Goal: Task Accomplishment & Management: Use online tool/utility

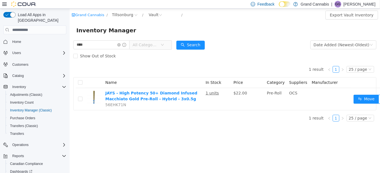
scroll to position [27, 0]
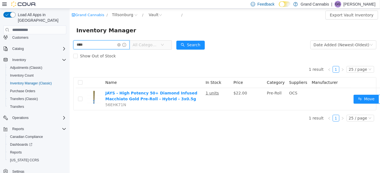
click at [92, 45] on input "****" at bounding box center [101, 44] width 56 height 9
type input "******"
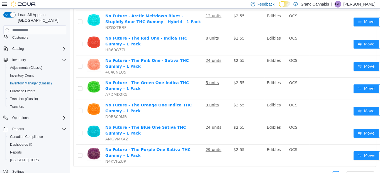
scroll to position [145, 0]
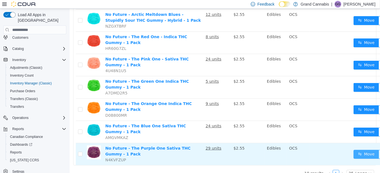
click at [354, 150] on button "Move" at bounding box center [366, 154] width 26 height 9
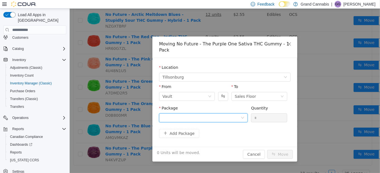
click at [203, 114] on div at bounding box center [201, 118] width 78 height 8
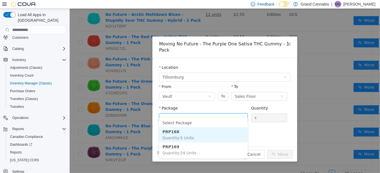
click at [202, 133] on li "PRP168 Quantity : 5 Units" at bounding box center [203, 134] width 89 height 15
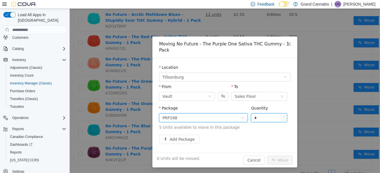
click at [256, 114] on input "*" at bounding box center [269, 118] width 36 height 8
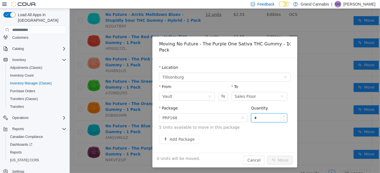
click at [256, 114] on input "*" at bounding box center [269, 118] width 36 height 8
type input "*"
click at [267, 156] on button "Move" at bounding box center [280, 160] width 26 height 9
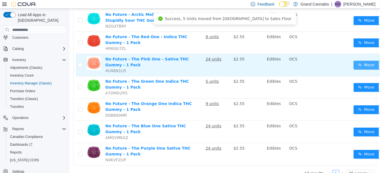
click at [357, 62] on button "Move" at bounding box center [366, 65] width 26 height 9
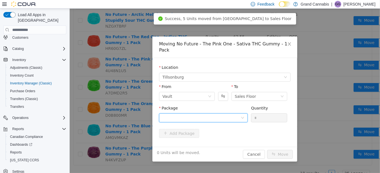
click at [225, 114] on div at bounding box center [201, 118] width 78 height 8
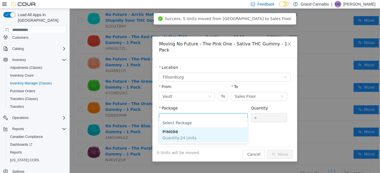
click at [213, 134] on li "PIN086 Quantity : 24 Units" at bounding box center [203, 134] width 89 height 15
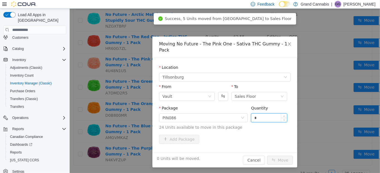
click at [254, 114] on input "*" at bounding box center [269, 118] width 36 height 8
type input "*"
click at [267, 156] on button "Move" at bounding box center [280, 160] width 26 height 9
